Goal: Information Seeking & Learning: Learn about a topic

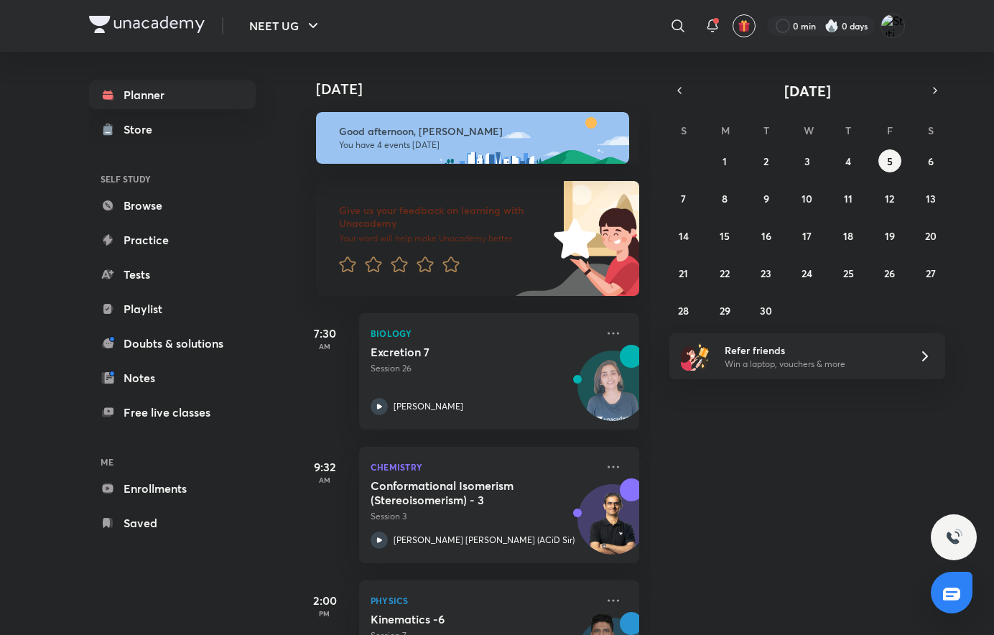
click at [705, 540] on div "[DATE] Good afternoon, [PERSON_NAME] You have 4 events [DATE] Give us your feed…" at bounding box center [644, 343] width 696 height 583
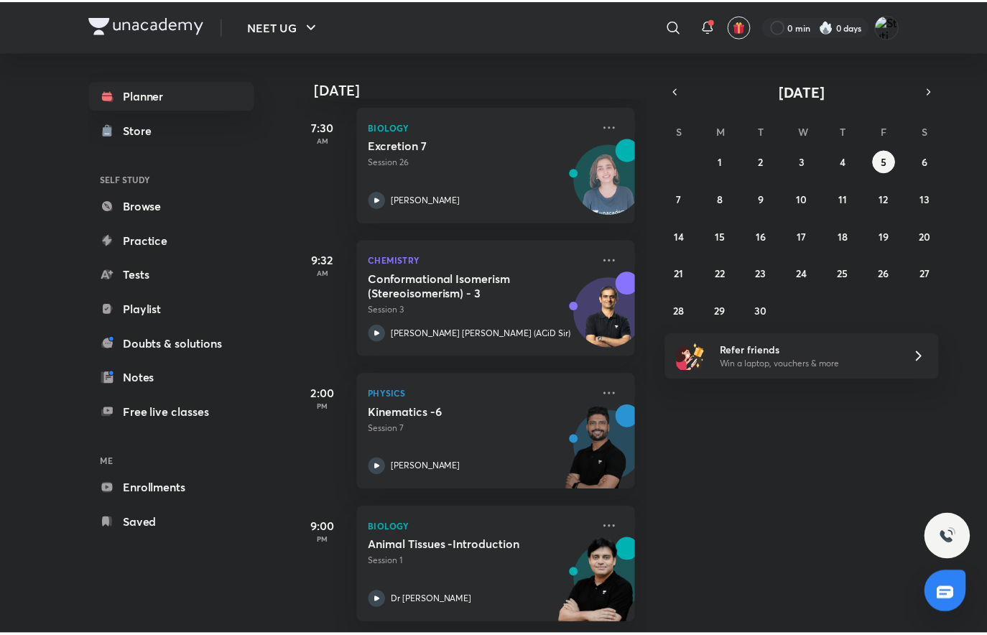
scroll to position [218, 0]
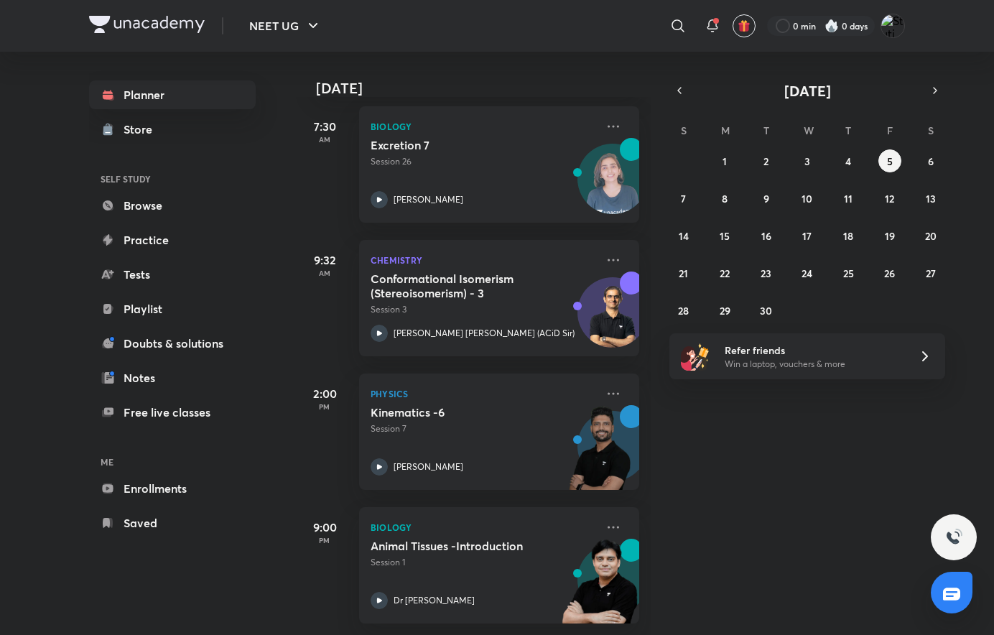
click at [605, 385] on icon at bounding box center [613, 393] width 17 height 17
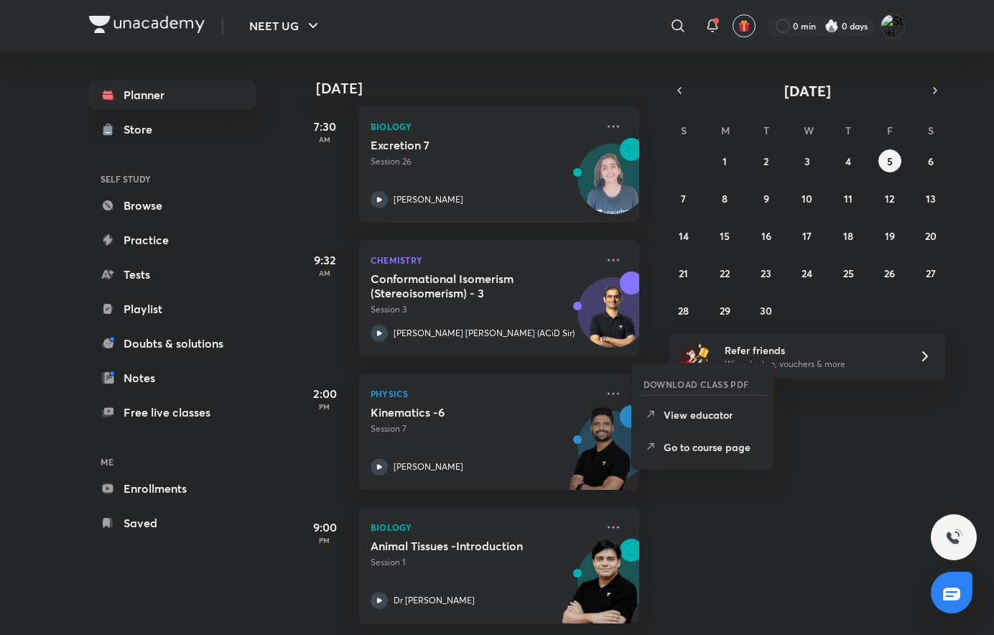
click at [720, 444] on p "Go to course page" at bounding box center [713, 447] width 99 height 15
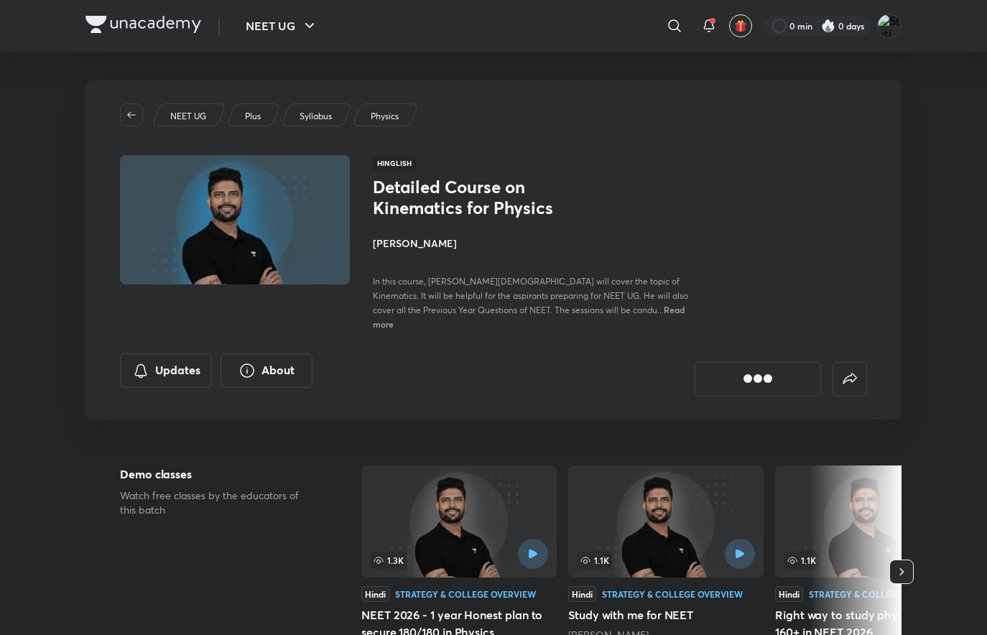
scroll to position [141, 0]
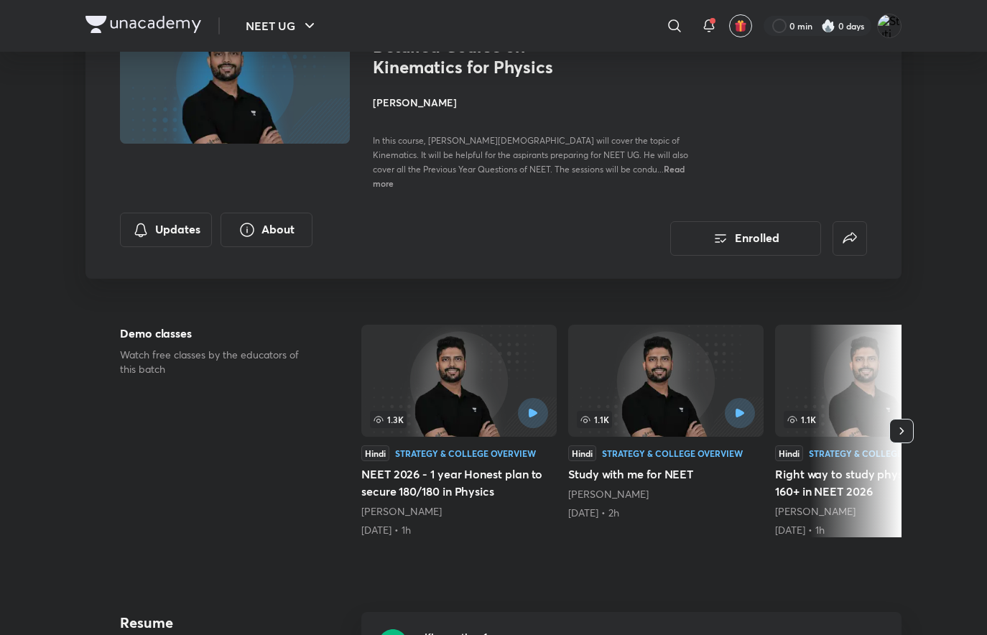
drag, startPoint x: 994, startPoint y: 307, endPoint x: 974, endPoint y: 456, distance: 150.0
drag, startPoint x: 974, startPoint y: 456, endPoint x: 986, endPoint y: 197, distance: 258.9
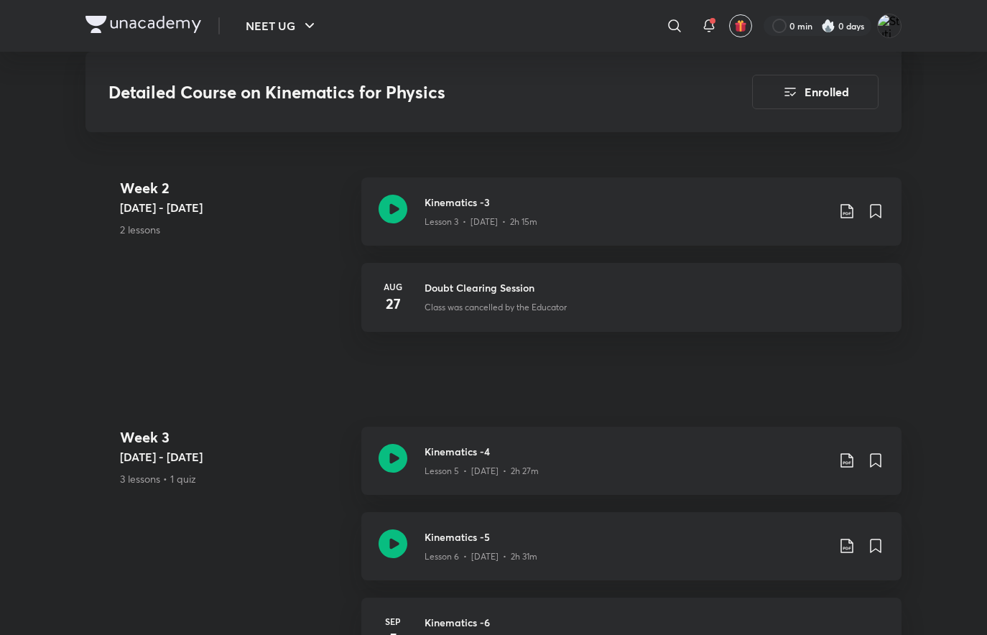
scroll to position [432, 0]
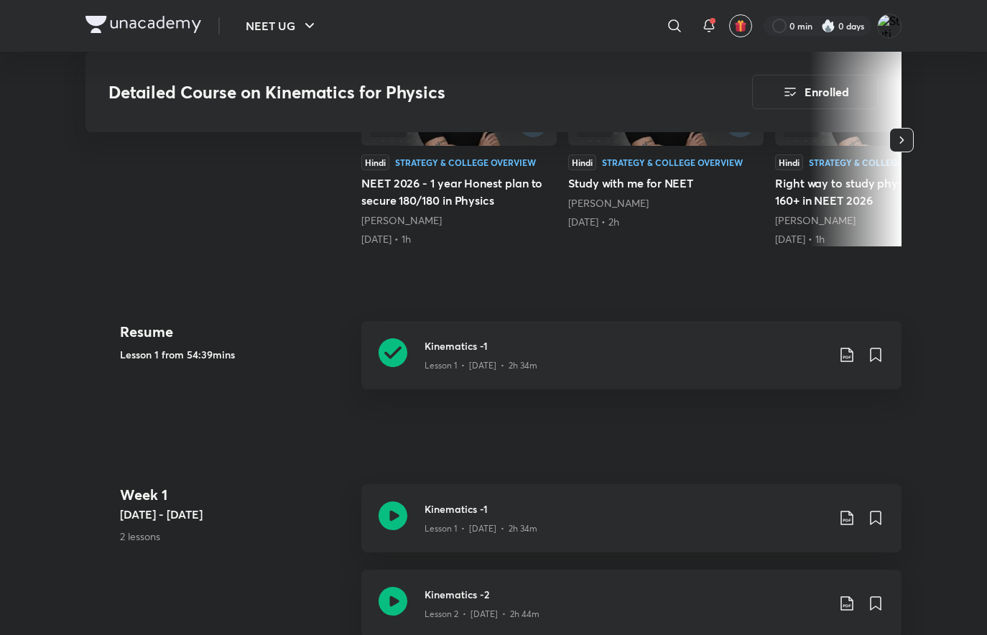
click at [393, 588] on icon at bounding box center [393, 601] width 29 height 29
